Goal: Information Seeking & Learning: Learn about a topic

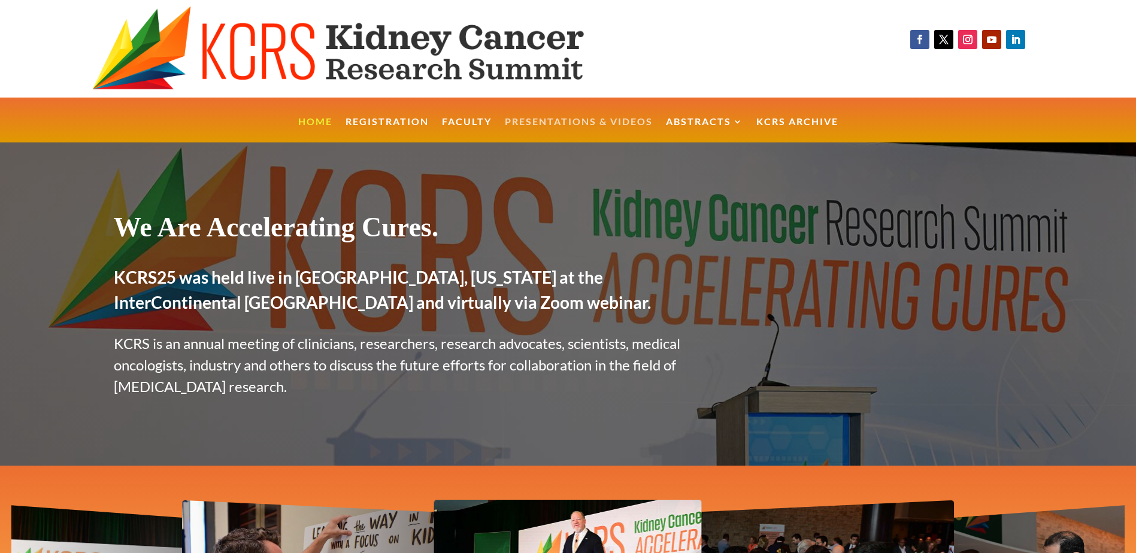
click at [570, 117] on link "Presentations & Videos" at bounding box center [579, 130] width 148 height 26
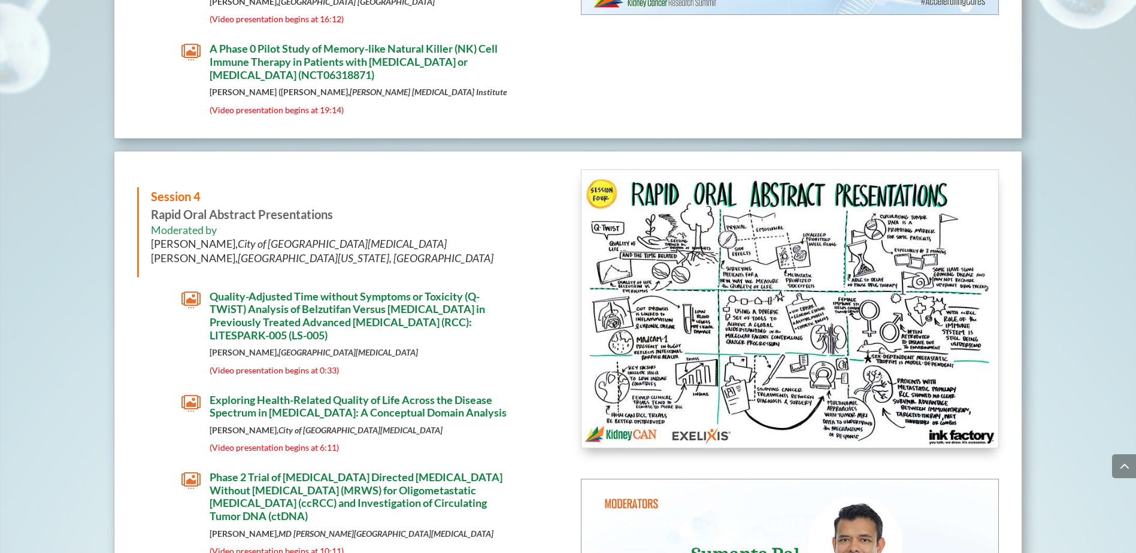
scroll to position [3735, 0]
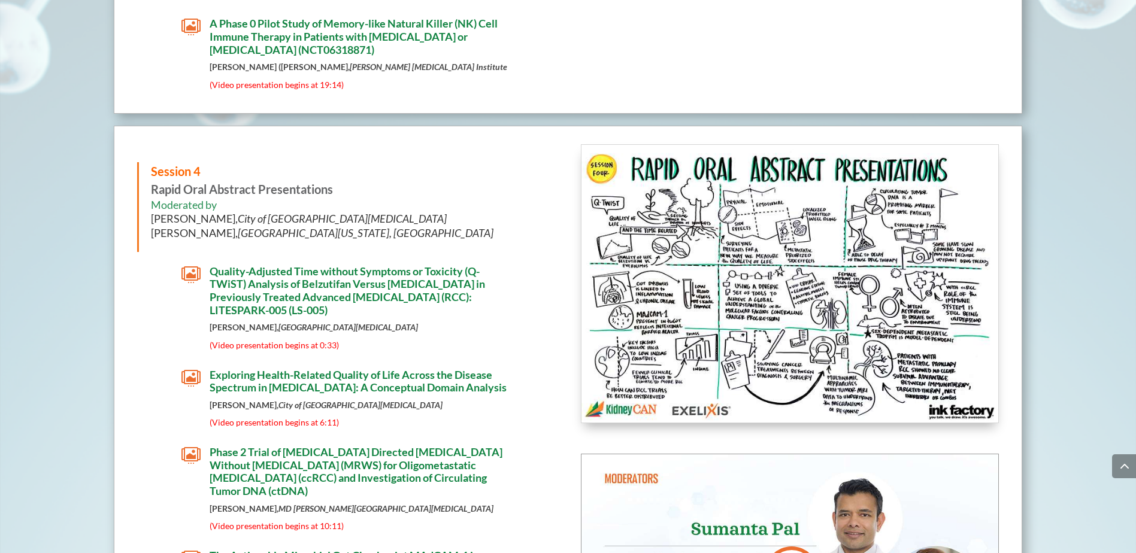
click at [285, 280] on span "Quality-Adjusted Time without Symptoms or Toxicity (Q-TWiST) Analysis of Belzut…" at bounding box center [347, 291] width 275 height 52
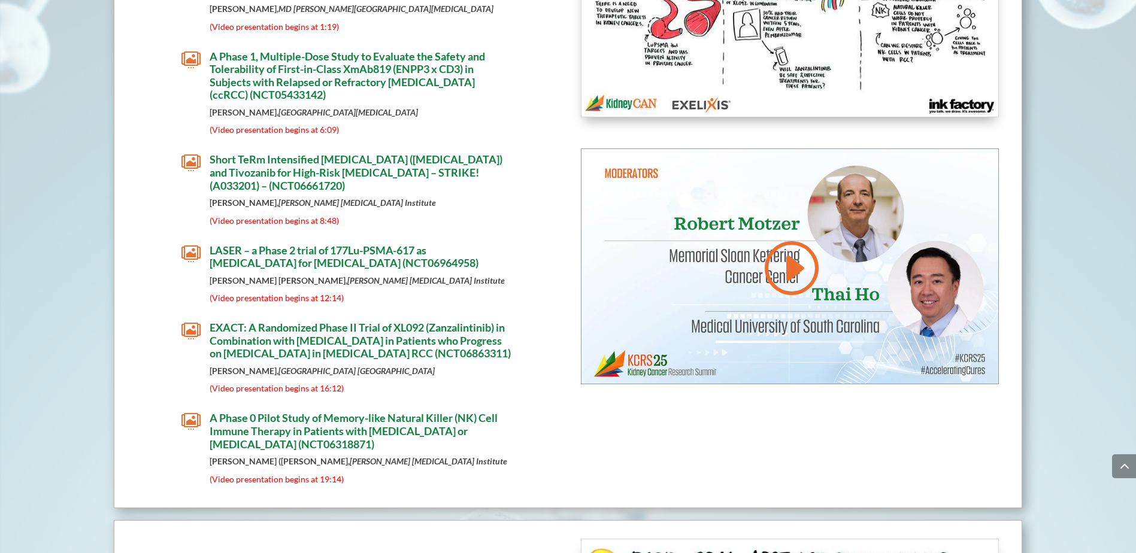
scroll to position [3343, 0]
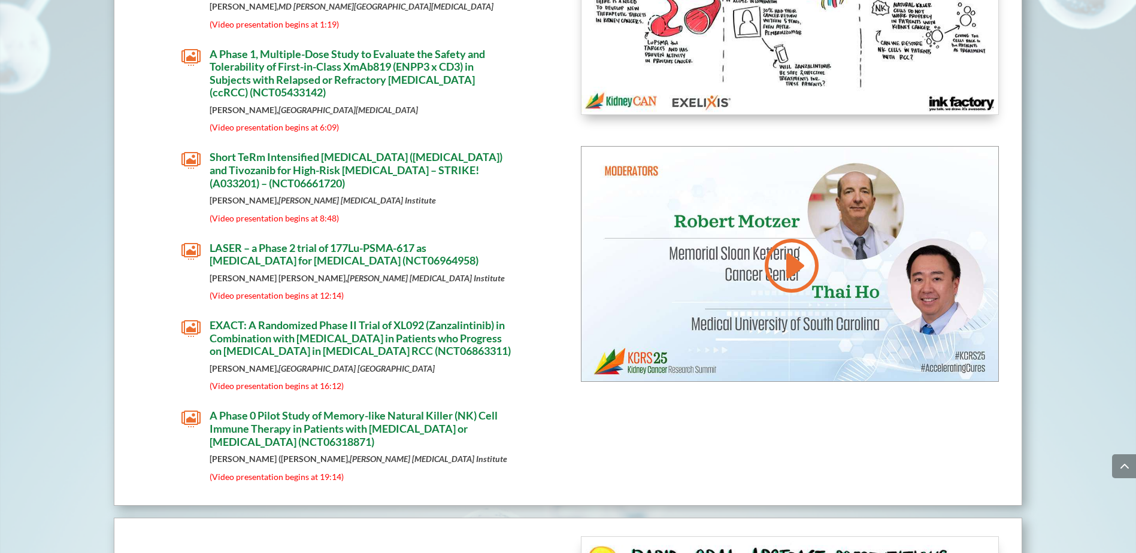
click at [123, 342] on div "Session 3 Trials in Progress Moderated by [PERSON_NAME], [GEOGRAPHIC_DATA][MEDI…" at bounding box center [568, 162] width 909 height 688
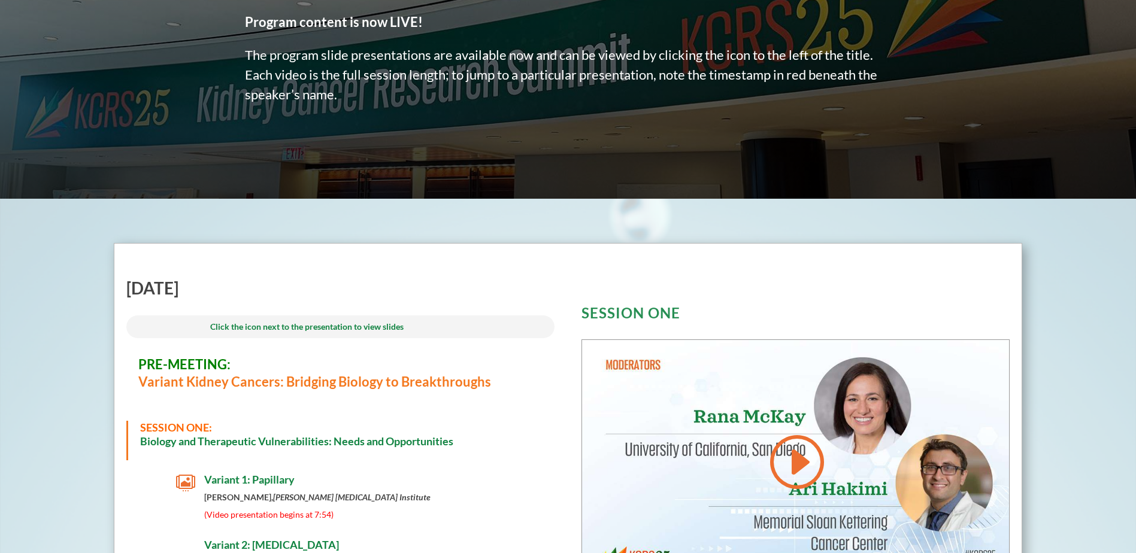
scroll to position [0, 0]
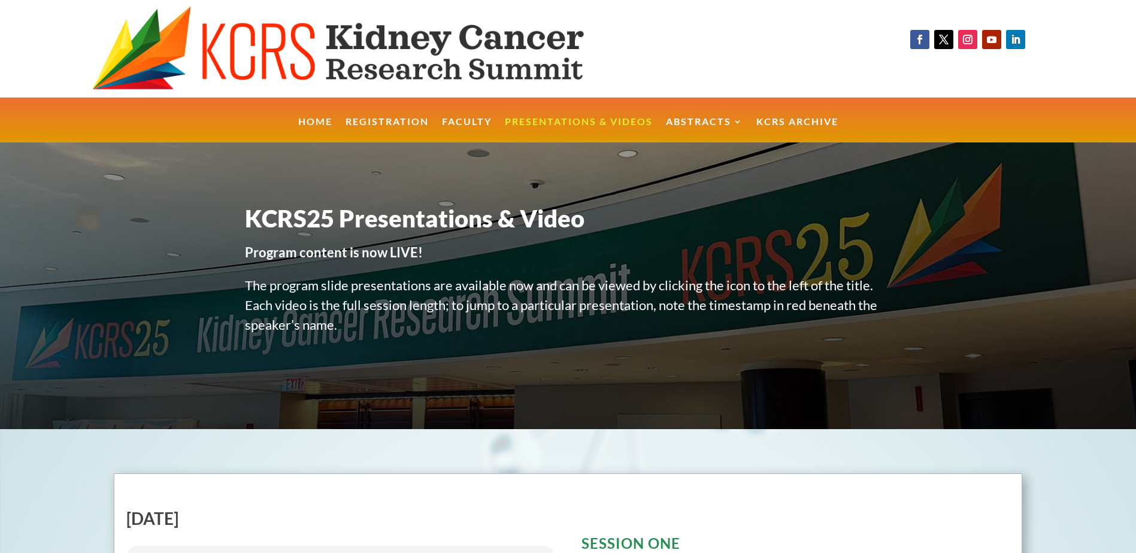
click at [348, 45] on img at bounding box center [368, 49] width 552 height 86
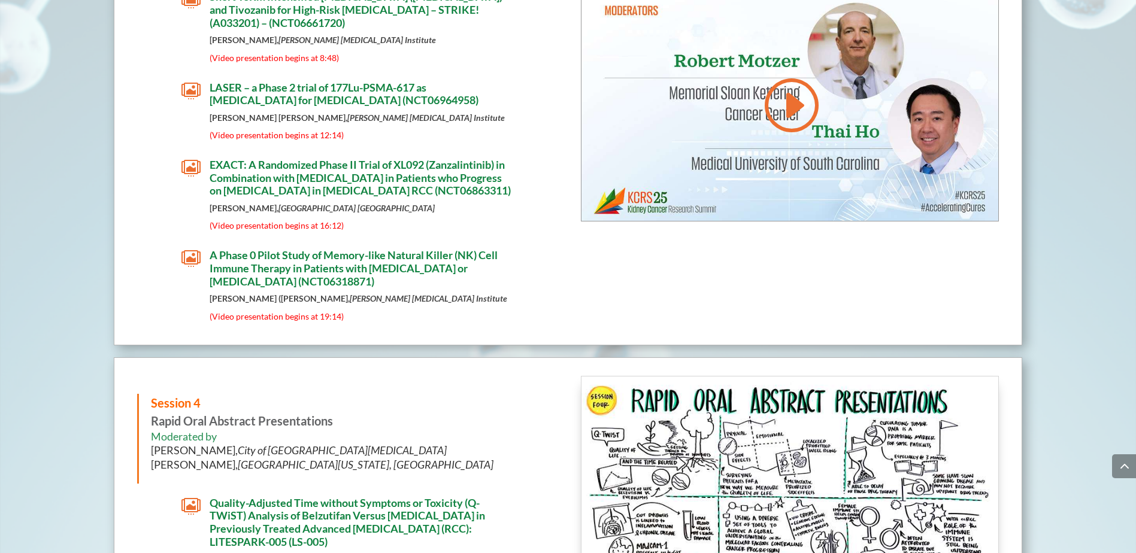
scroll to position [3507, 0]
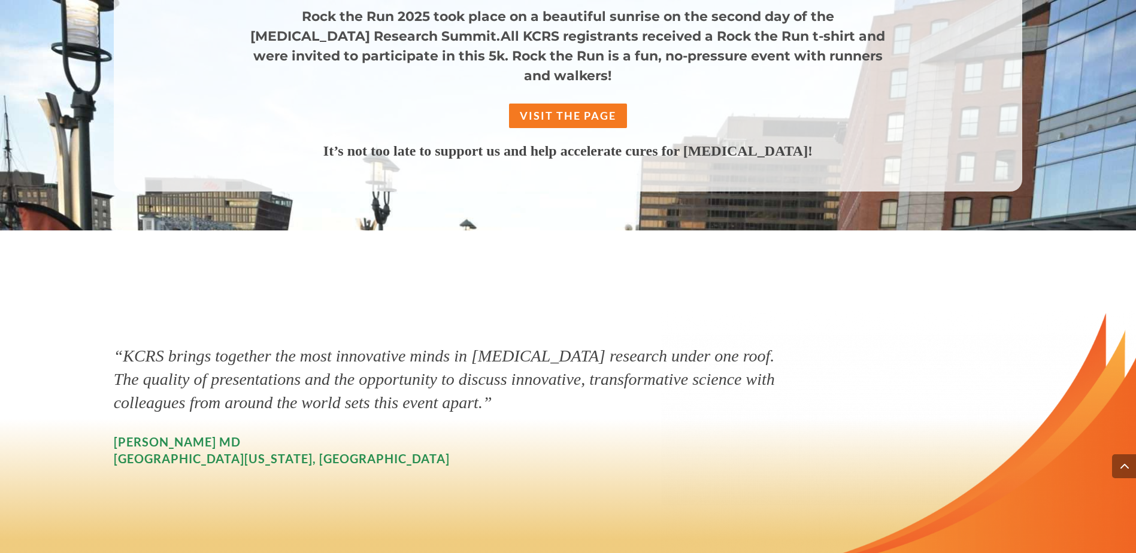
scroll to position [1293, 0]
